Goal: Task Accomplishment & Management: Complete application form

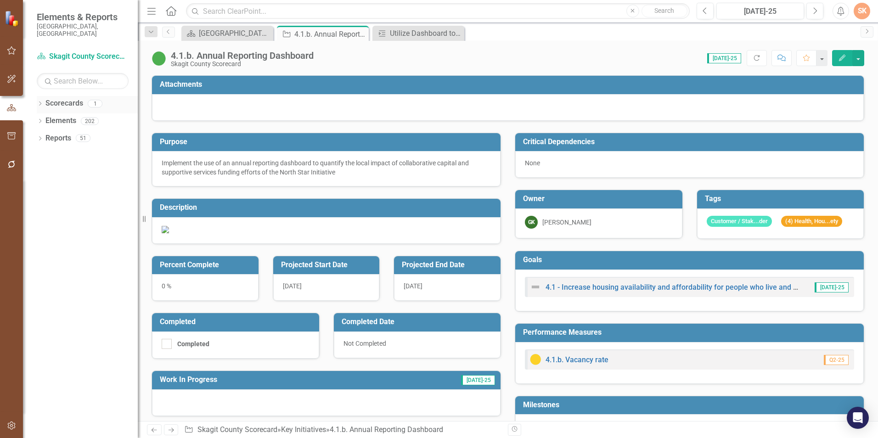
click at [68, 98] on link "Scorecards" at bounding box center [64, 103] width 38 height 11
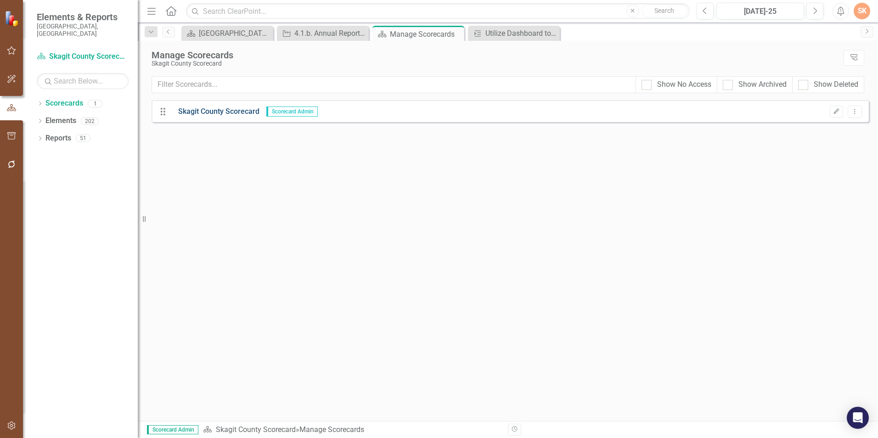
click at [232, 109] on link "Skagit County Scorecard" at bounding box center [215, 112] width 88 height 11
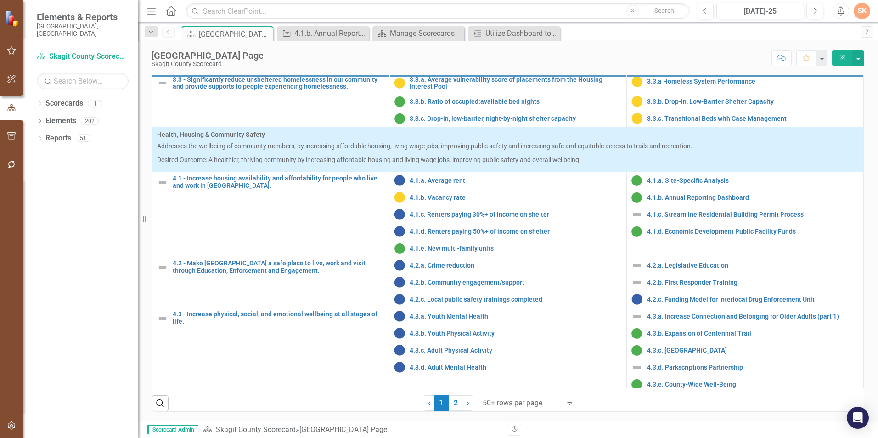
scroll to position [775, 0]
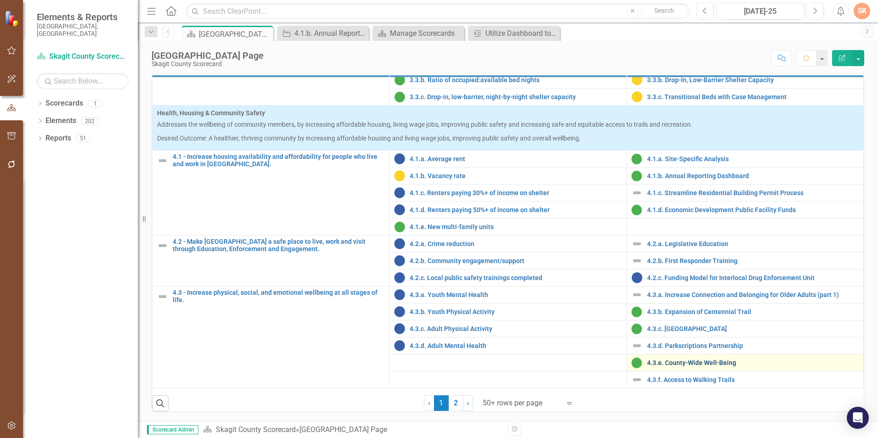
click at [713, 363] on link "4.3.e. County-Wide Well-Being" at bounding box center [753, 363] width 212 height 7
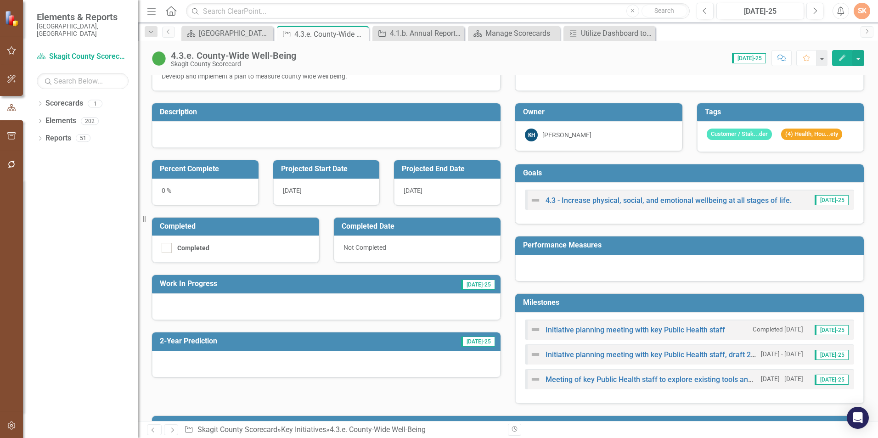
scroll to position [46, 0]
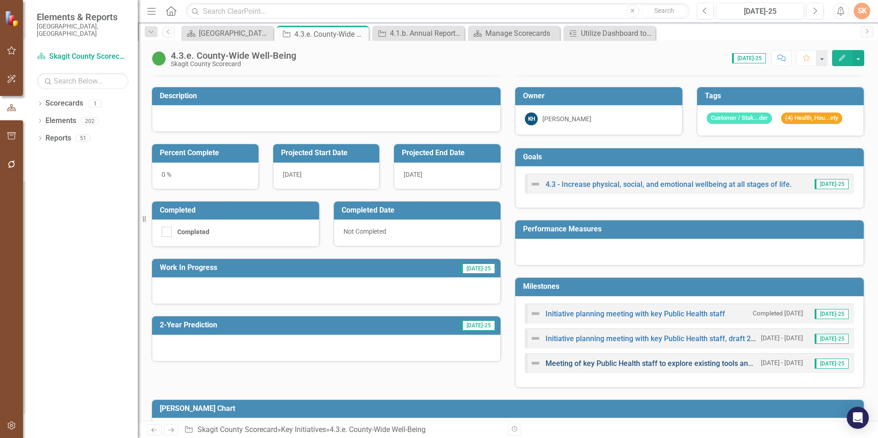
click at [650, 363] on link "Meeting of key Public Health staff to explore existing tools and data" at bounding box center [657, 363] width 223 height 9
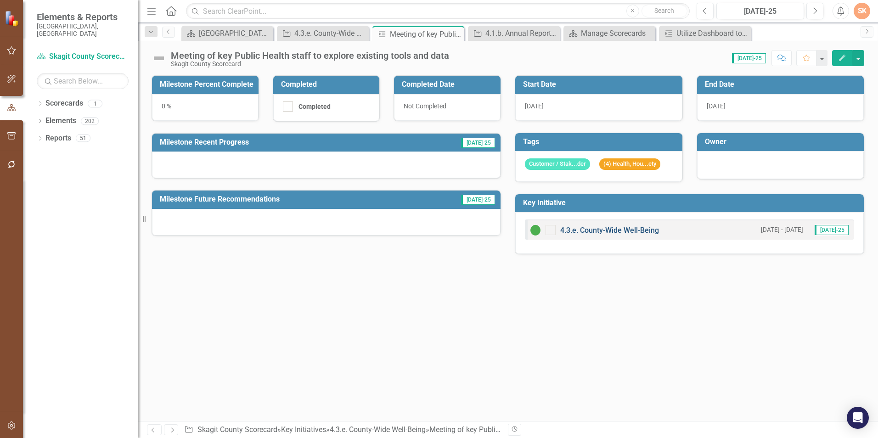
click at [601, 232] on link "4.3.e. County-Wide Well-Being" at bounding box center [610, 230] width 99 height 9
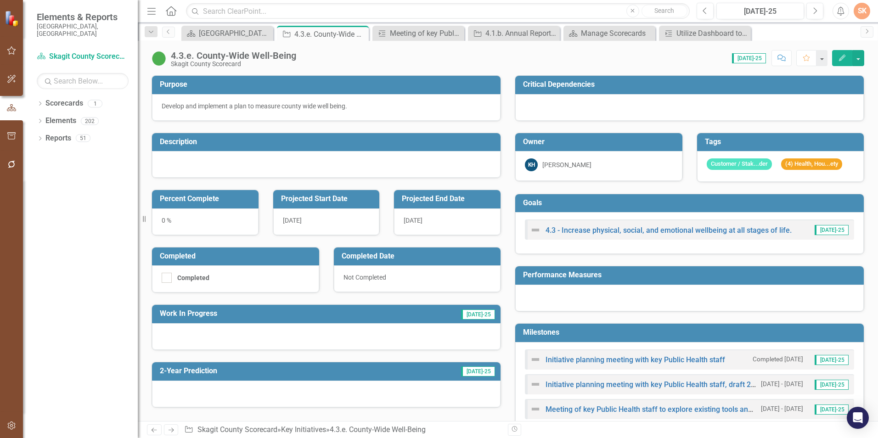
click at [485, 224] on div "[DATE]" at bounding box center [447, 222] width 107 height 27
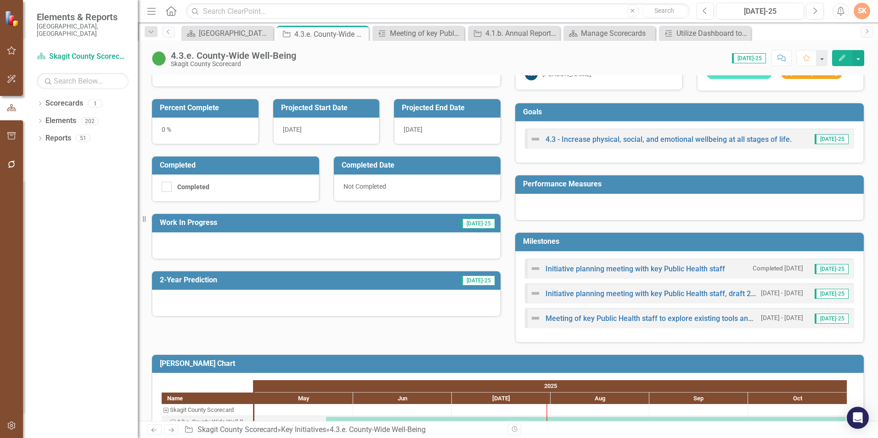
scroll to position [92, 0]
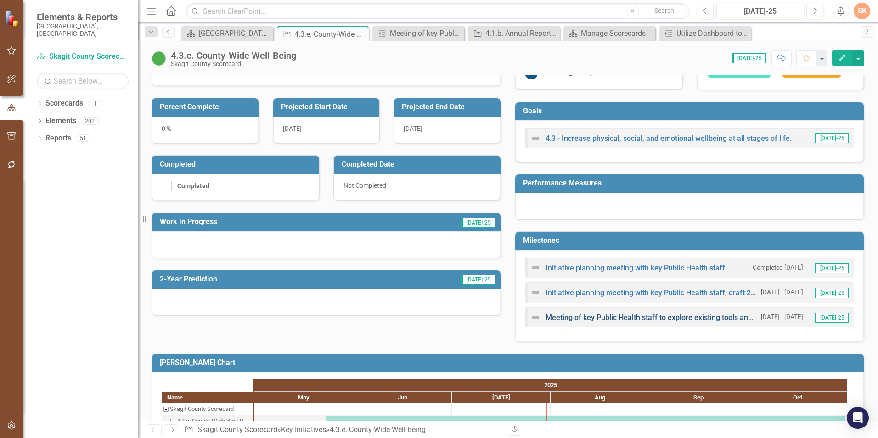
click at [680, 320] on link "Meeting of key Public Health staff to explore existing tools and data" at bounding box center [657, 317] width 223 height 9
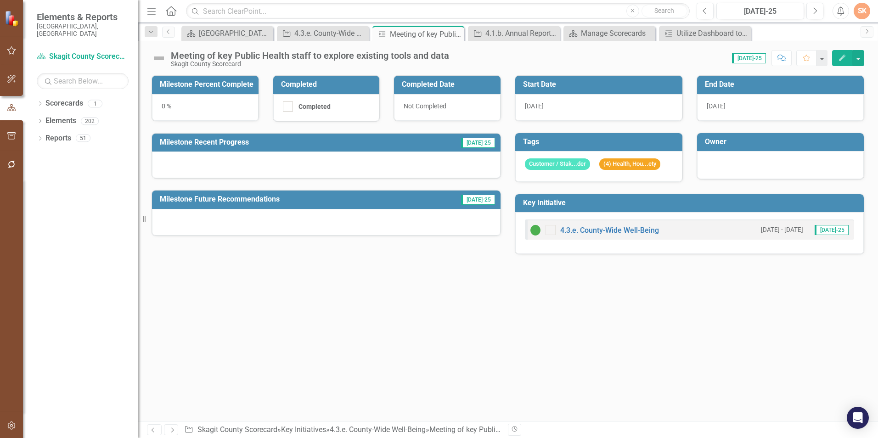
click at [801, 105] on div "[DATE]" at bounding box center [780, 107] width 167 height 27
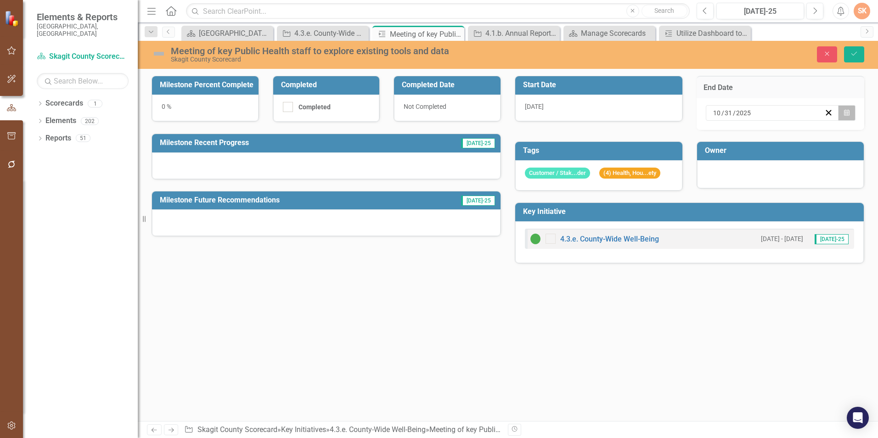
click at [846, 116] on icon "button" at bounding box center [847, 112] width 6 height 6
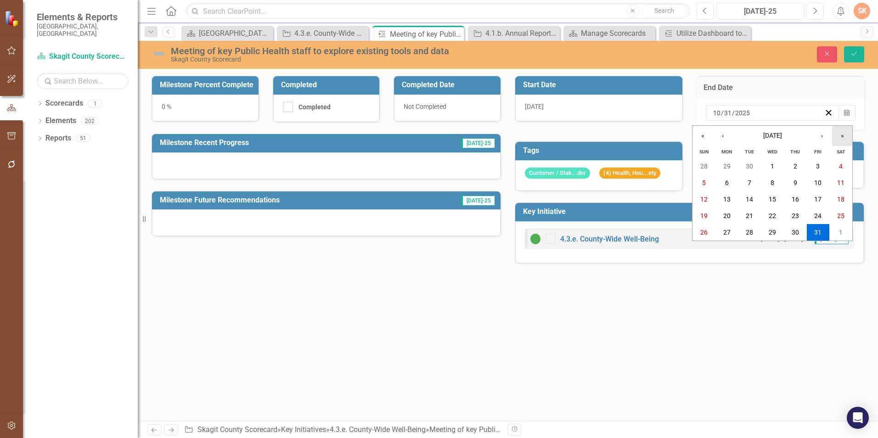
click at [839, 134] on button "»" at bounding box center [842, 136] width 20 height 20
click at [829, 137] on button "›" at bounding box center [822, 136] width 20 height 20
click at [800, 227] on button "31" at bounding box center [795, 232] width 23 height 17
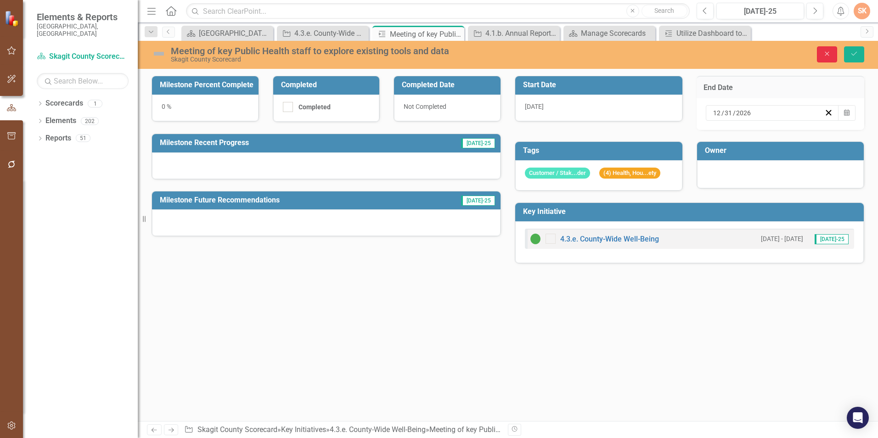
click at [829, 54] on icon "Close" at bounding box center [827, 54] width 8 height 6
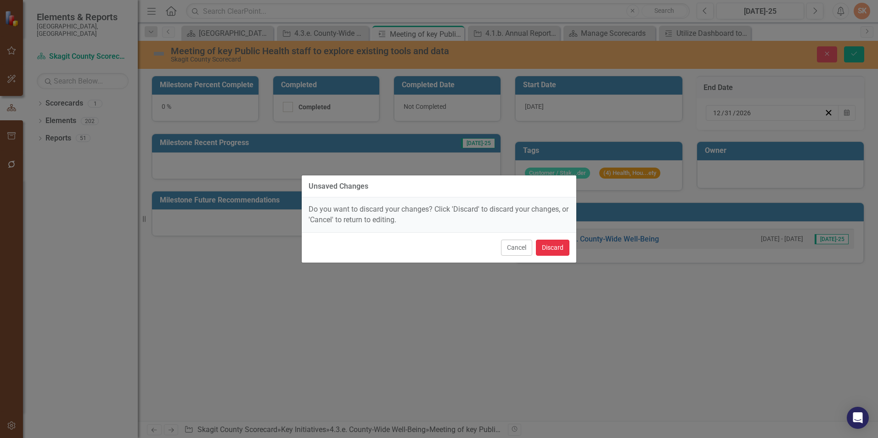
click at [552, 248] on button "Discard" at bounding box center [553, 248] width 34 height 16
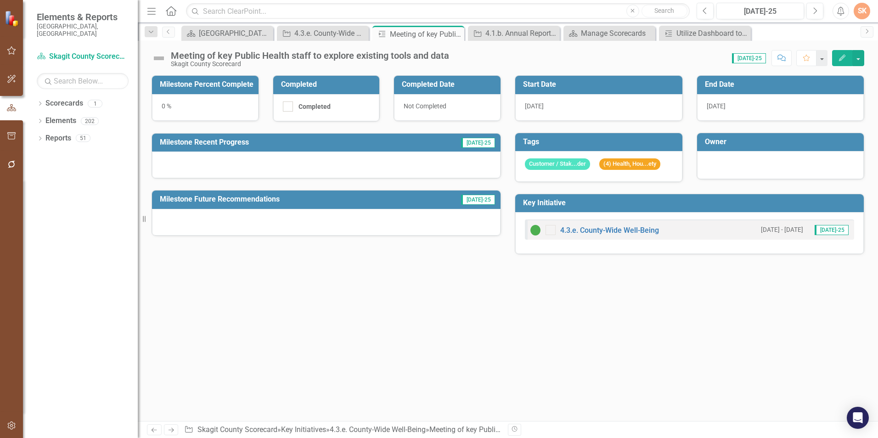
click at [339, 23] on div "Dropdown Search Scorecard [GEOGRAPHIC_DATA] Page Close Key Initiative 4.3.e. Co…" at bounding box center [508, 32] width 741 height 18
click at [336, 34] on div "4.3.e. County-Wide Well-Being" at bounding box center [324, 33] width 61 height 11
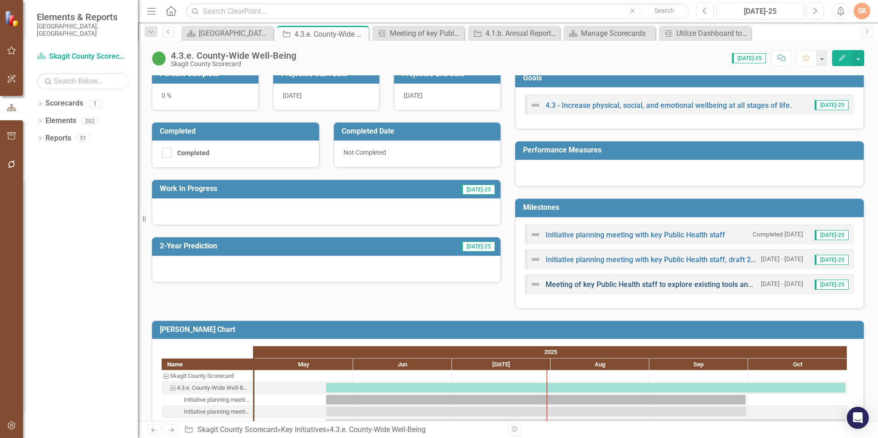
scroll to position [62, 0]
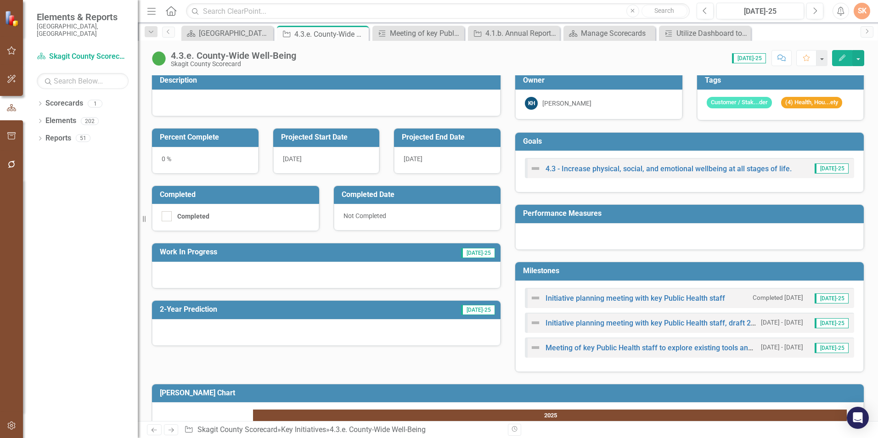
click at [539, 271] on h3 "Milestones" at bounding box center [691, 271] width 336 height 8
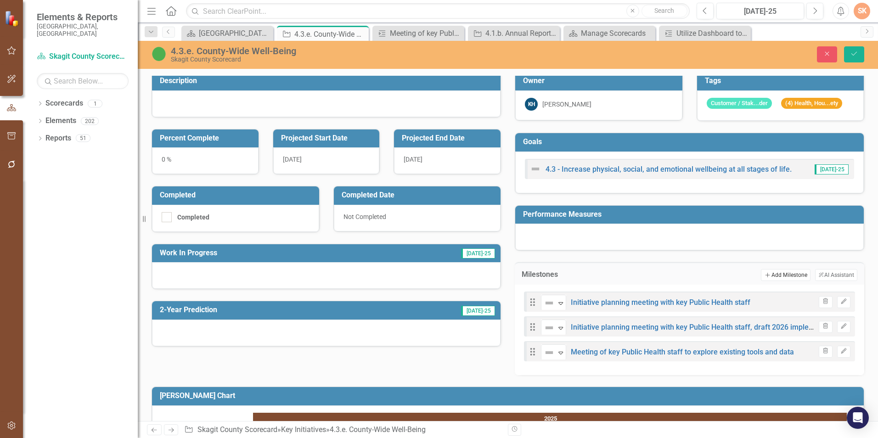
click at [773, 279] on button "Add Add Milestone" at bounding box center [785, 275] width 49 height 12
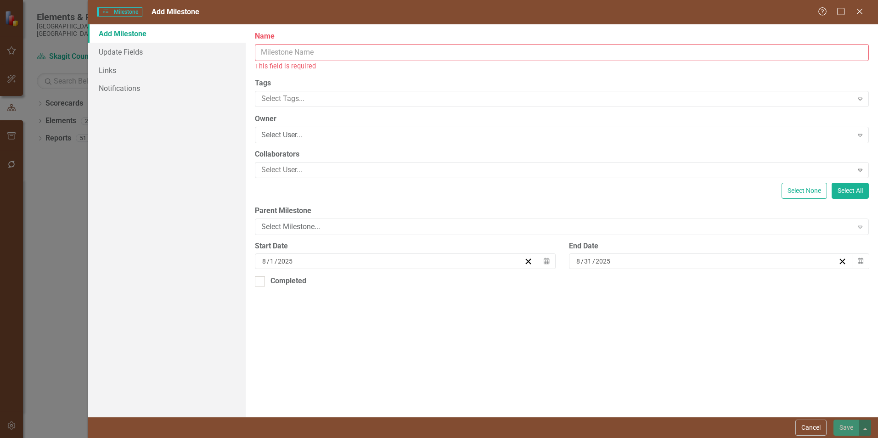
click at [363, 52] on input "Name" at bounding box center [562, 52] width 614 height 17
click at [341, 48] on input "Name" at bounding box center [562, 52] width 614 height 17
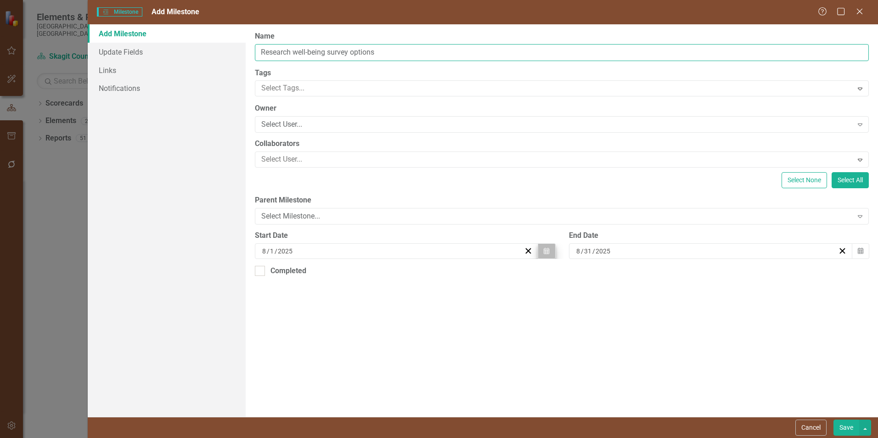
type input "Research well-being survey options"
click at [543, 253] on button "Calendar" at bounding box center [546, 251] width 17 height 16
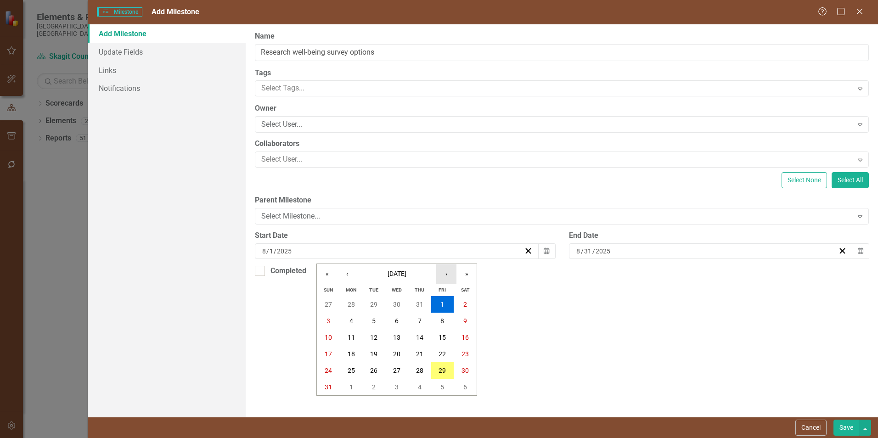
click at [445, 274] on button "›" at bounding box center [446, 274] width 20 height 20
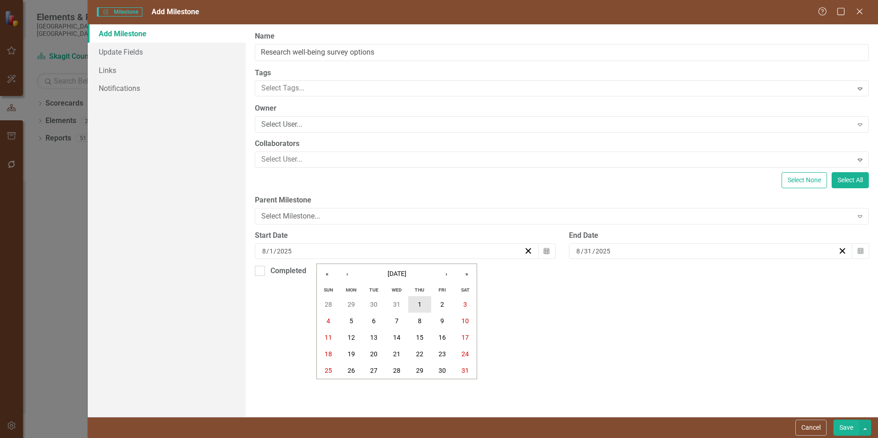
click at [416, 303] on button "1" at bounding box center [419, 304] width 23 height 17
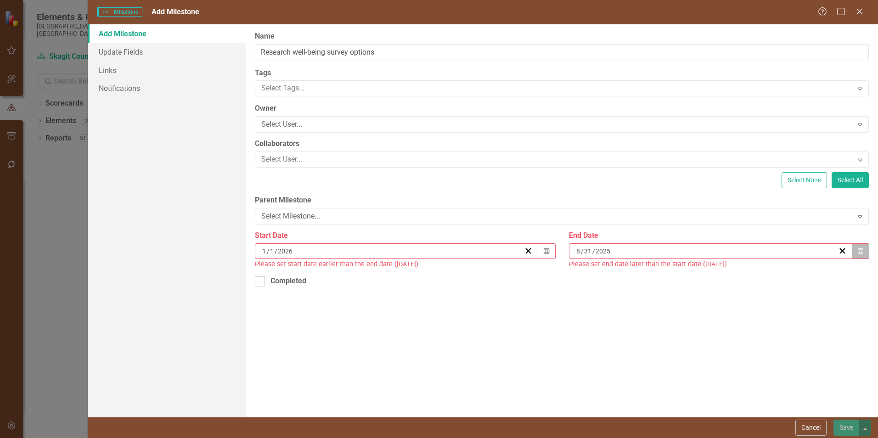
click at [860, 250] on icon "button" at bounding box center [861, 251] width 6 height 6
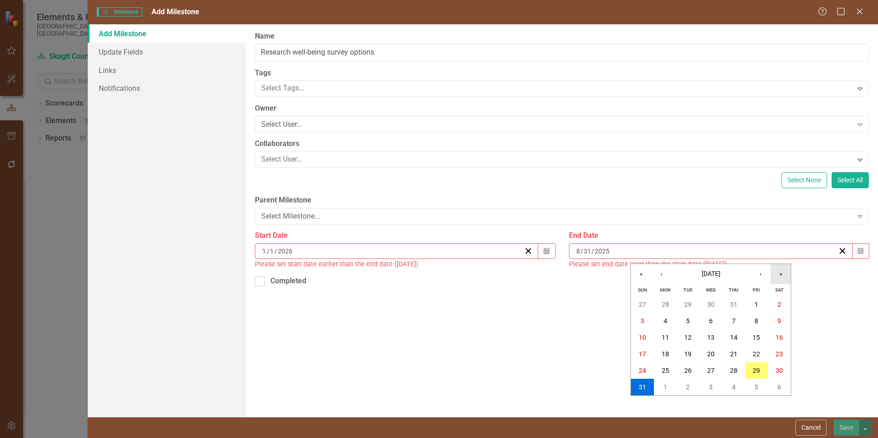
click at [774, 272] on button "»" at bounding box center [781, 274] width 20 height 20
click at [770, 271] on button "›" at bounding box center [761, 274] width 20 height 20
click at [769, 271] on button "›" at bounding box center [761, 274] width 20 height 20
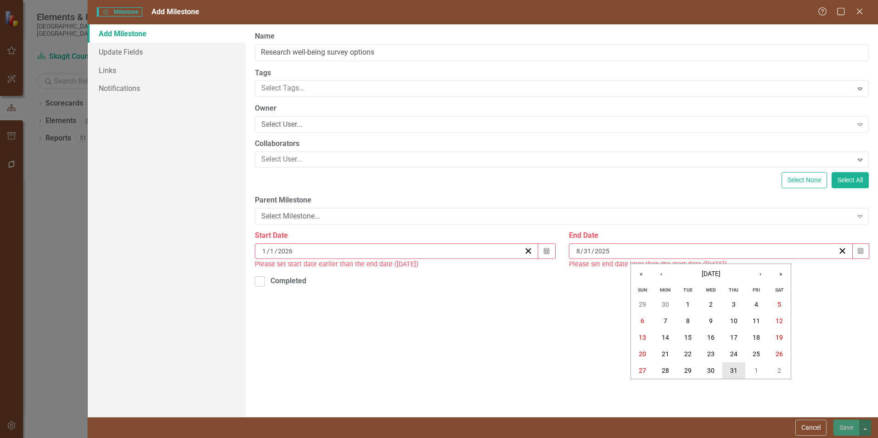
click at [728, 373] on button "31" at bounding box center [734, 370] width 23 height 17
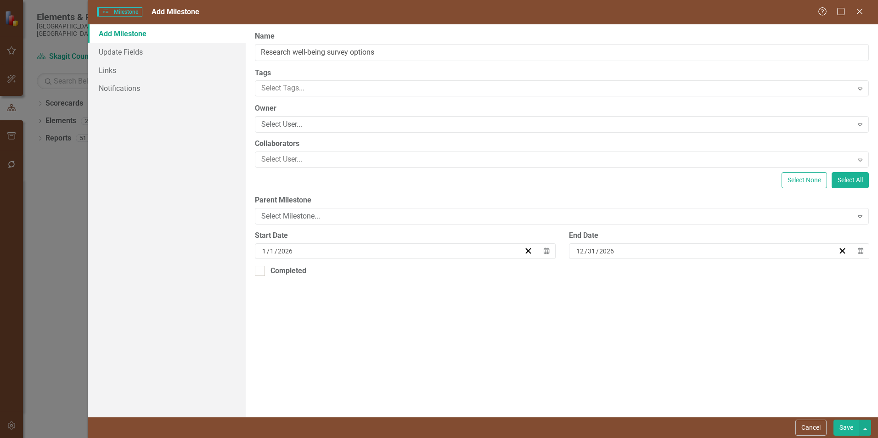
click at [535, 345] on div "ClearPoint Can Do More! How ClearPoint Can Help Close Enterprise plans can auto…" at bounding box center [562, 220] width 633 height 393
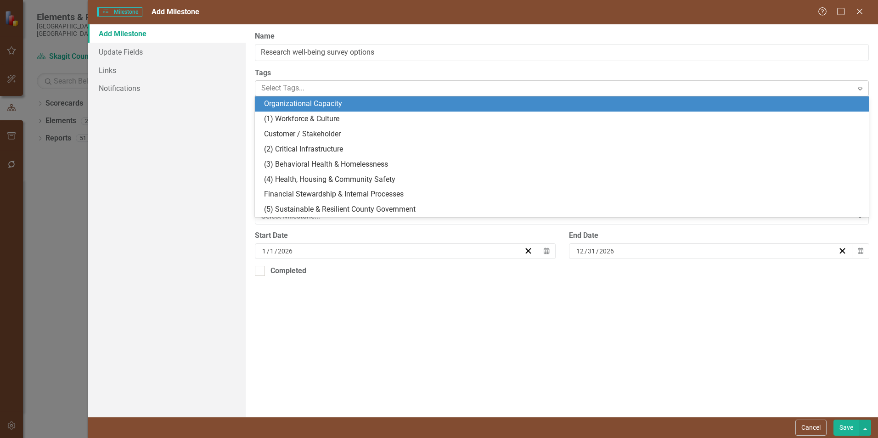
click at [343, 88] on div at bounding box center [555, 88] width 595 height 12
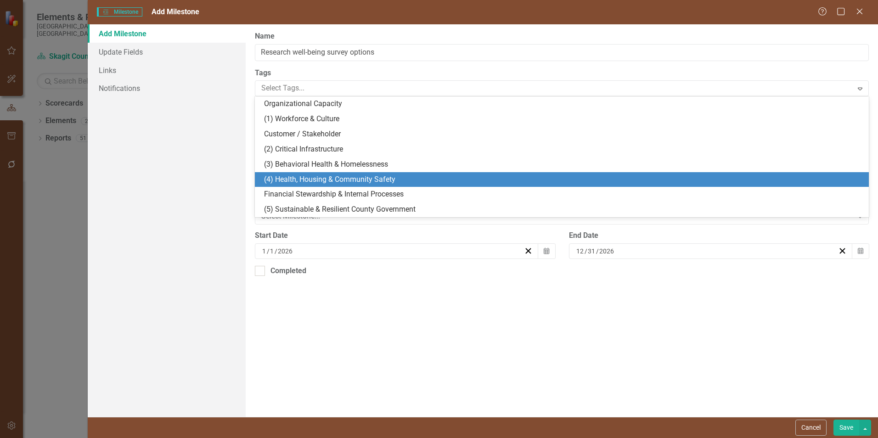
click at [352, 180] on span "(4) Health, Housing & Community Safety" at bounding box center [329, 179] width 131 height 9
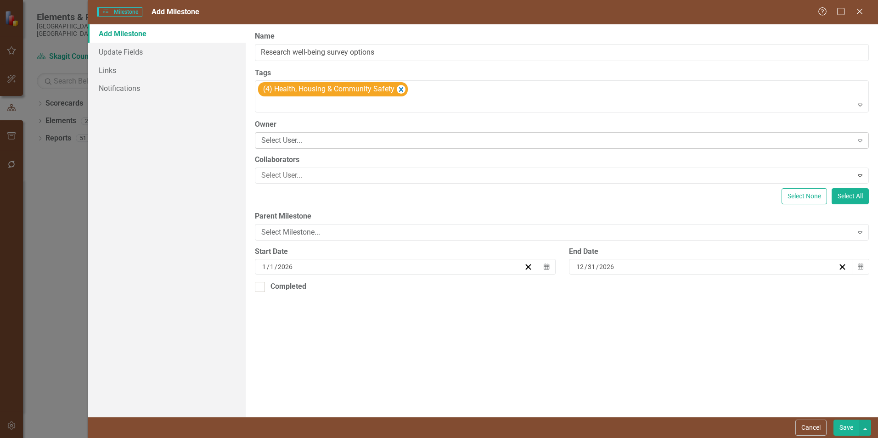
click at [857, 140] on icon "Expand" at bounding box center [860, 140] width 9 height 7
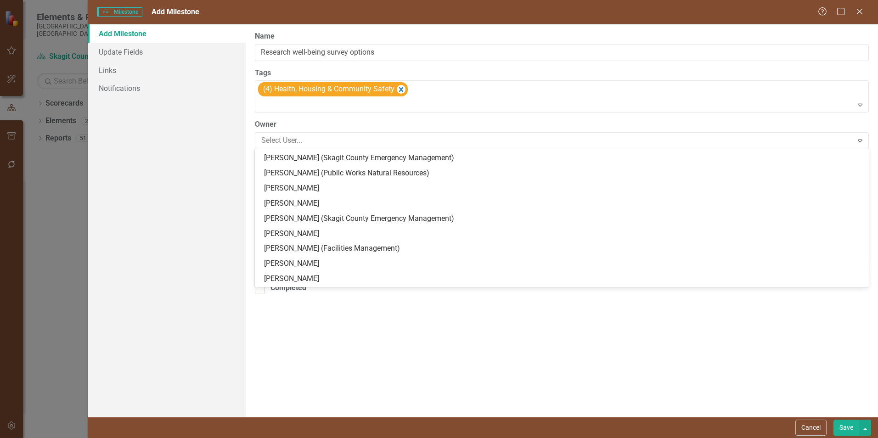
scroll to position [138, 0]
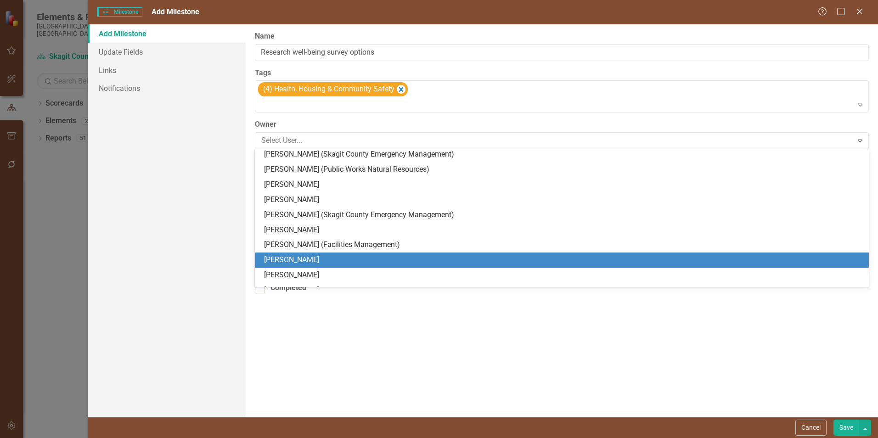
click at [321, 256] on div "[PERSON_NAME]" at bounding box center [564, 260] width 600 height 11
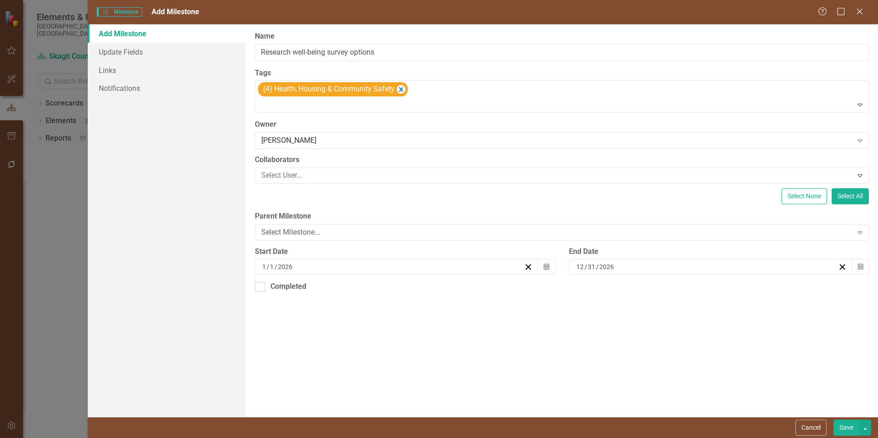
click at [577, 388] on div "ClearPoint Can Do More! How ClearPoint Can Help Close Enterprise plans can auto…" at bounding box center [562, 220] width 633 height 393
click at [396, 50] on input "Research well-being survey options" at bounding box center [562, 52] width 614 height 17
click at [395, 52] on input "Research well-being survey options" at bounding box center [562, 52] width 614 height 17
click at [410, 69] on label "Tags" at bounding box center [562, 73] width 614 height 11
click at [841, 427] on button "Save" at bounding box center [847, 428] width 26 height 16
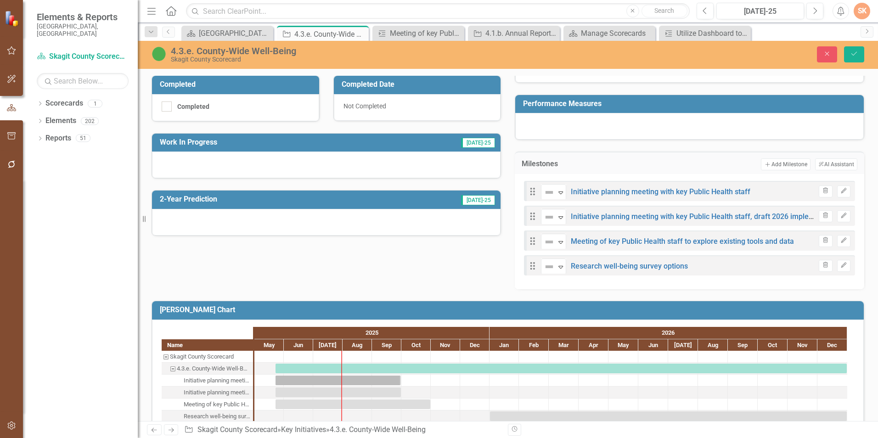
scroll to position [193, 0]
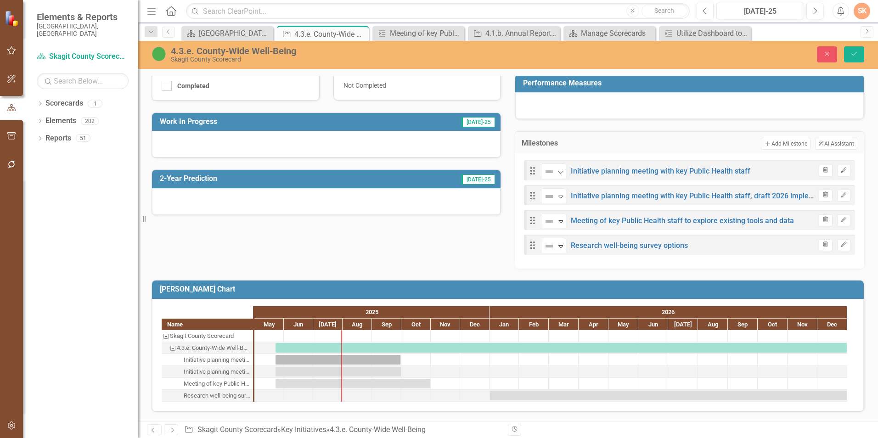
click at [434, 247] on div "Purpose Develop and implement a plan to measure county wide well being. Descrip…" at bounding box center [508, 69] width 727 height 397
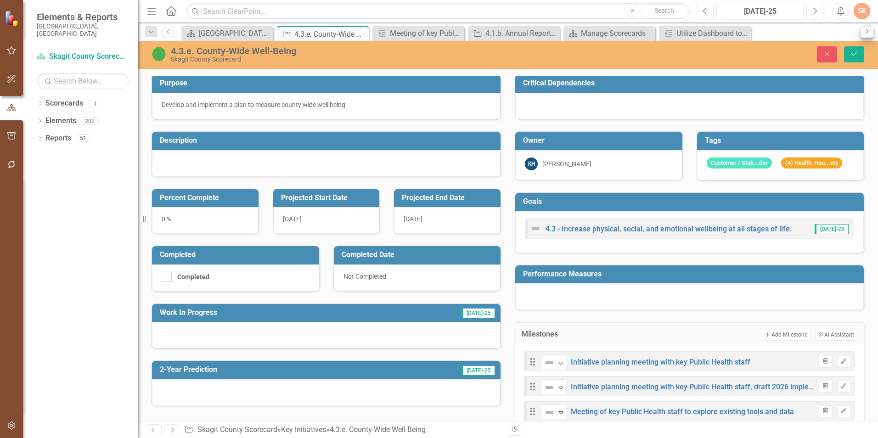
scroll to position [0, 0]
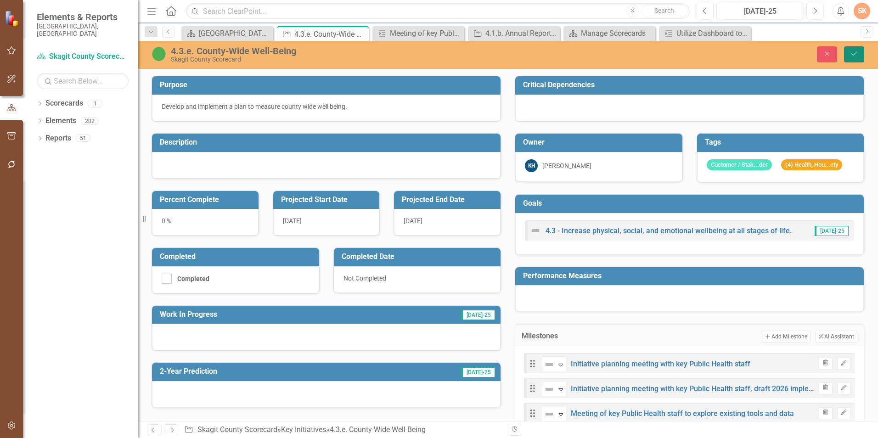
click at [860, 53] on button "Save" at bounding box center [854, 54] width 20 height 16
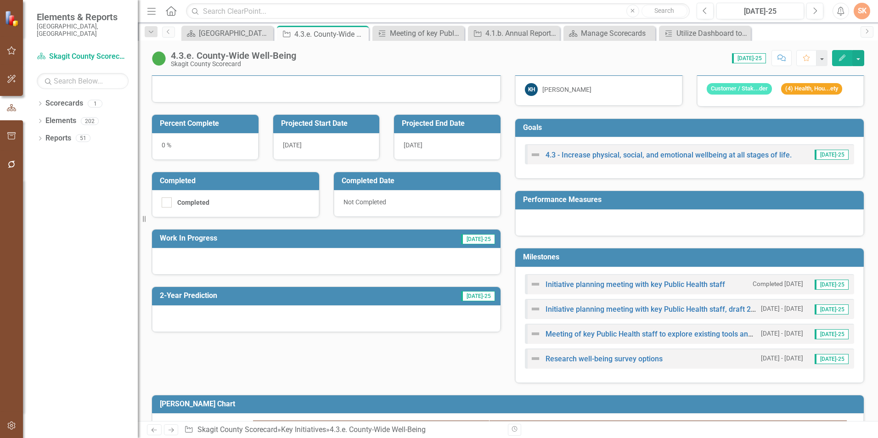
scroll to position [190, 0]
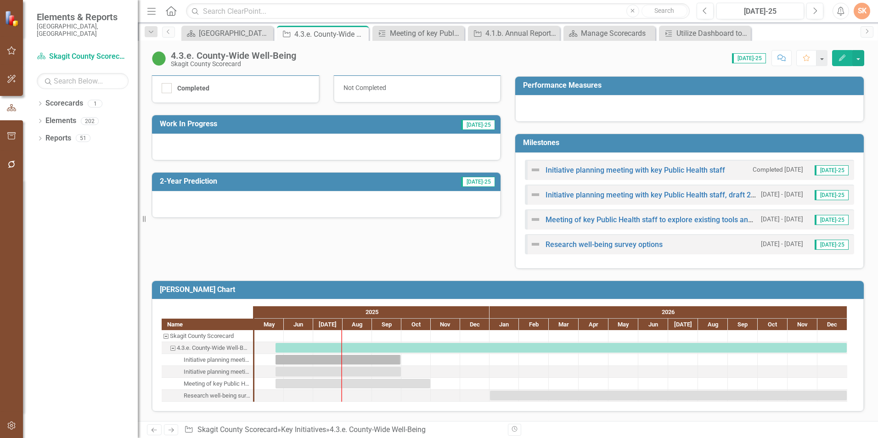
click at [425, 240] on div "Purpose Develop and implement a plan to measure county wide well being. Descrip…" at bounding box center [508, 71] width 727 height 395
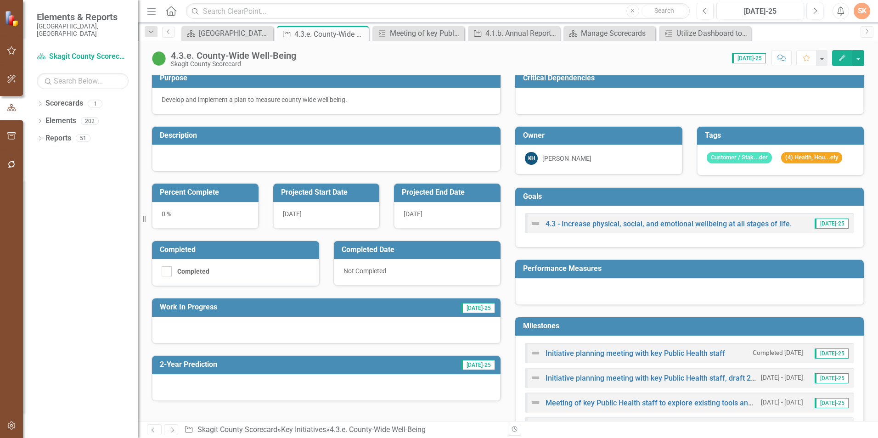
scroll to position [0, 0]
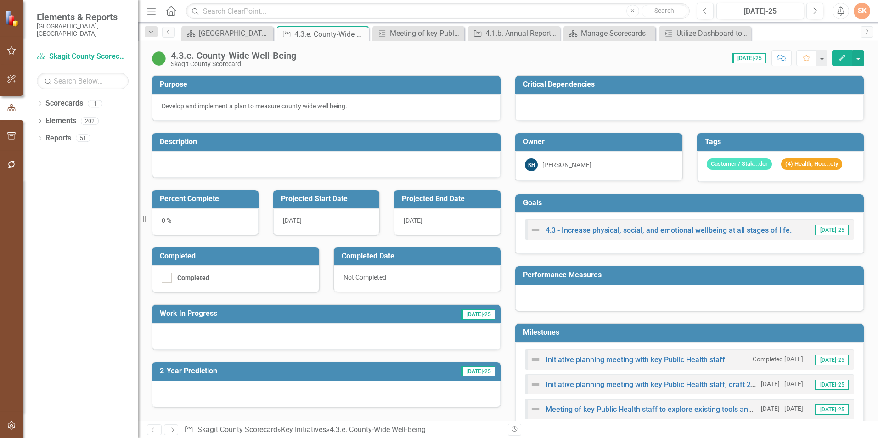
click at [863, 177] on div "Tags Customer / Stak...der (4) Health, Hou...ety" at bounding box center [781, 151] width 182 height 61
click at [147, 410] on div "Purpose Develop and implement a plan to measure county wide well being. Descrip…" at bounding box center [508, 261] width 727 height 395
